Goal: Go to known website: Go to known website

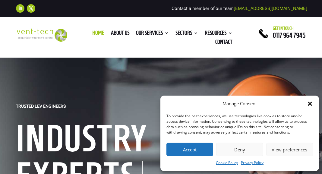
click at [36, 33] on img at bounding box center [41, 34] width 51 height 13
